Goal: Navigation & Orientation: Find specific page/section

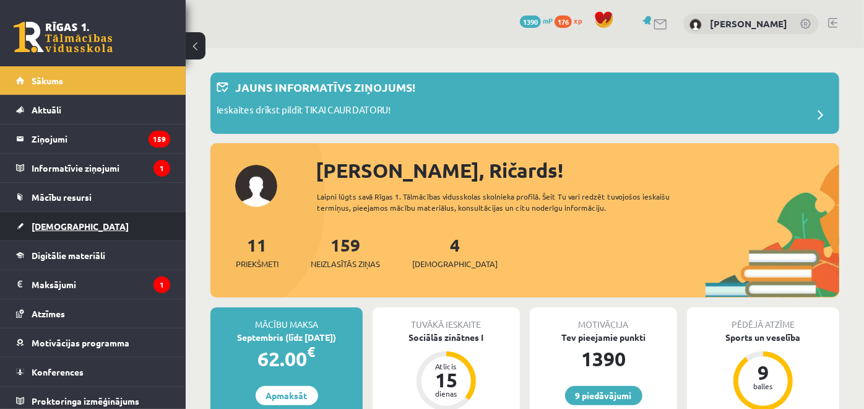
click at [139, 232] on link "[DEMOGRAPHIC_DATA]" at bounding box center [93, 226] width 154 height 28
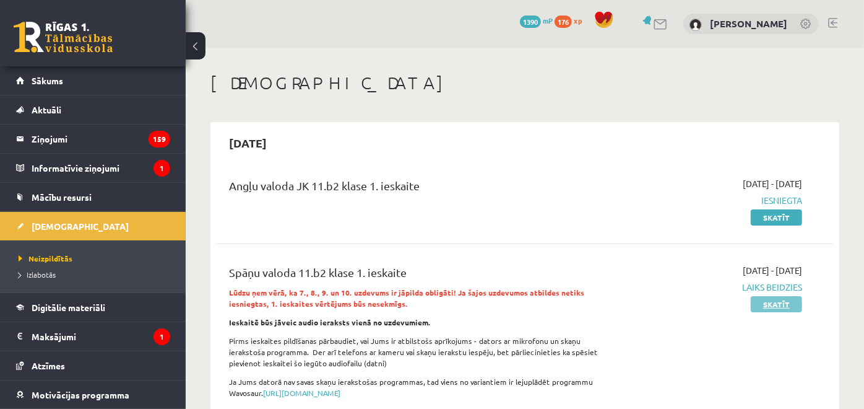
click at [780, 303] on link "Skatīt" at bounding box center [776, 304] width 51 height 16
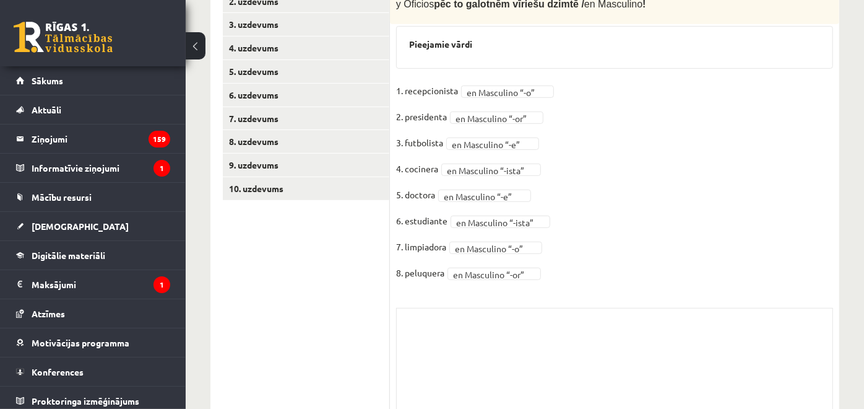
scroll to position [412, 0]
click at [314, 192] on link "10. uzdevums" at bounding box center [306, 187] width 167 height 23
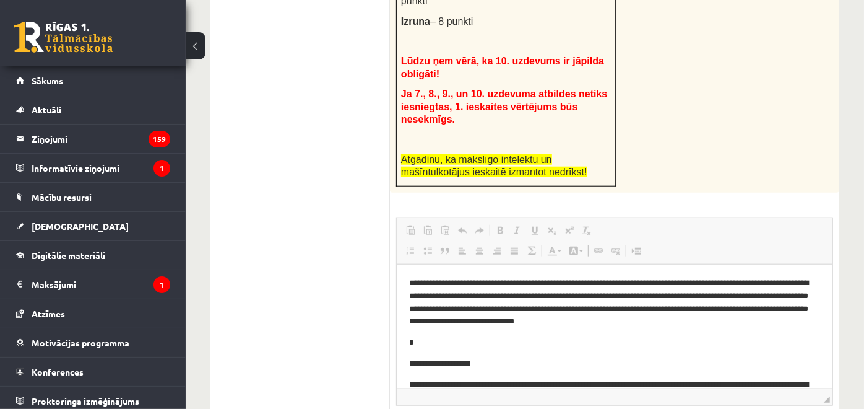
scroll to position [0, 0]
click at [154, 284] on icon "1" at bounding box center [162, 284] width 17 height 17
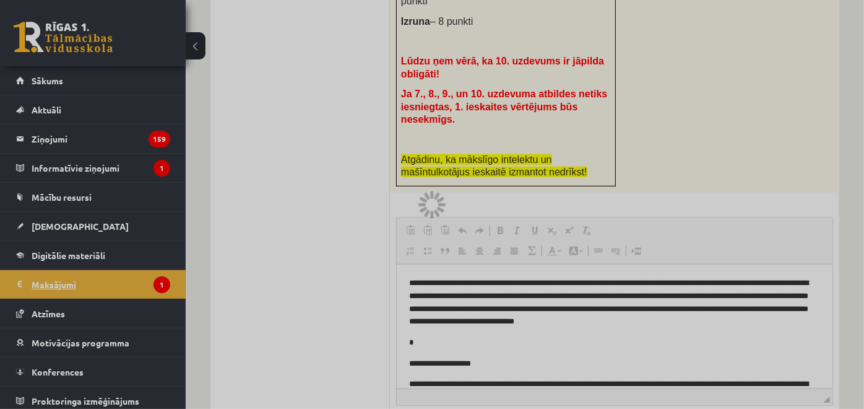
scroll to position [447, 0]
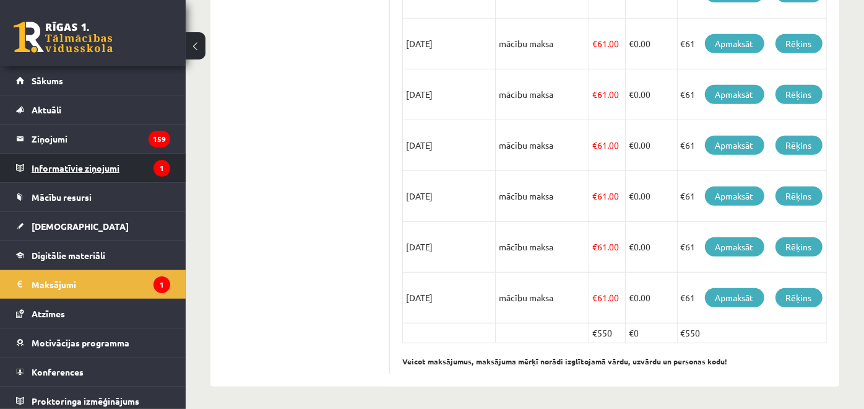
click at [129, 168] on legend "Informatīvie ziņojumi 1" at bounding box center [101, 168] width 139 height 28
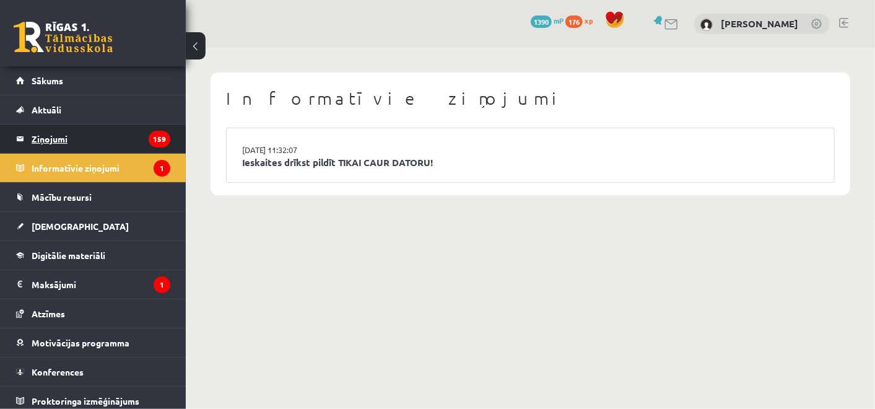
click at [136, 140] on legend "Ziņojumi 159" at bounding box center [101, 138] width 139 height 28
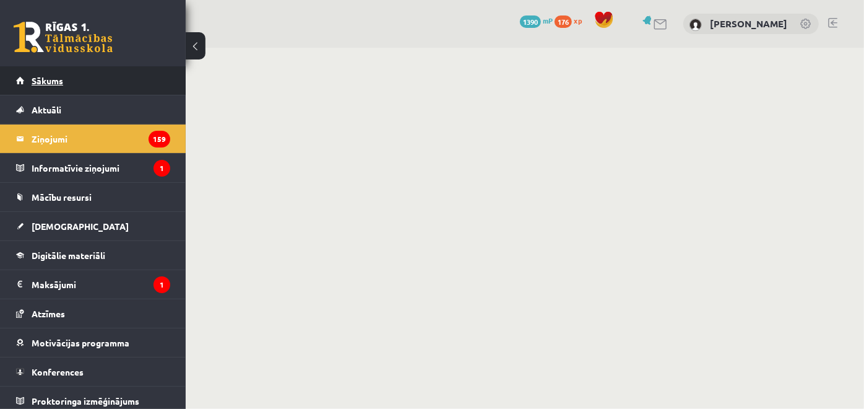
click at [118, 81] on link "Sākums" at bounding box center [93, 80] width 154 height 28
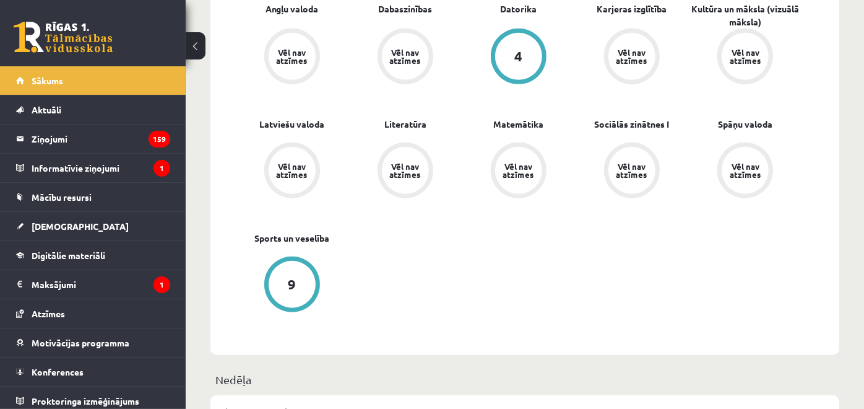
scroll to position [481, 0]
